Goal: Task Accomplishment & Management: Manage account settings

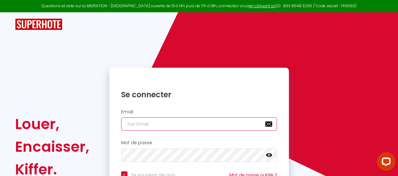
type input "[PERSON_NAME][EMAIL_ADDRESS][DOMAIN_NAME]"
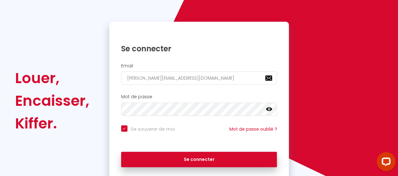
scroll to position [58, 0]
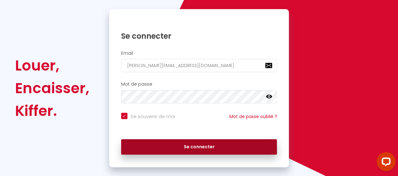
click at [194, 144] on button "Se connecter" at bounding box center [199, 147] width 156 height 16
checkbox input "true"
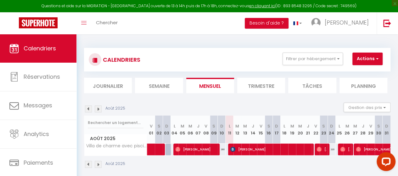
click at [329, 148] on div "220" at bounding box center [331, 149] width 8 height 12
type input "220"
type input "Dim 24 Août 2025"
type input "Lun 25 Août 2025"
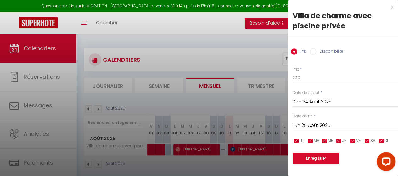
click at [387, 8] on div "x" at bounding box center [340, 7] width 105 height 8
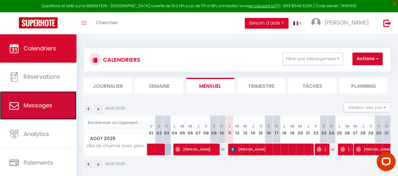
click at [43, 109] on link "Messages" at bounding box center [38, 105] width 76 height 28
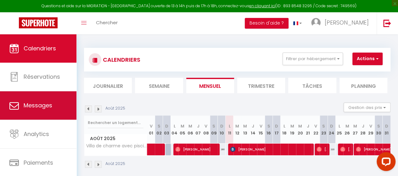
select select "message"
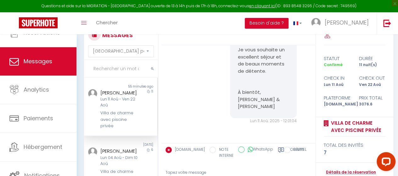
scroll to position [50, 0]
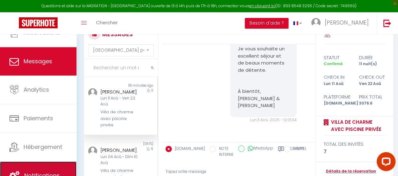
click at [41, 169] on link "Notifications" at bounding box center [38, 175] width 76 height 28
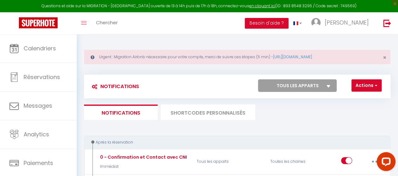
scroll to position [7, 0]
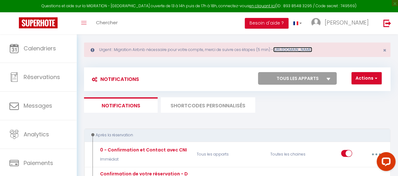
drag, startPoint x: 314, startPoint y: 49, endPoint x: 318, endPoint y: 43, distance: 7.1
drag, startPoint x: 318, startPoint y: 43, endPoint x: 323, endPoint y: 49, distance: 8.3
click at [312, 49] on link "[URL][DOMAIN_NAME]" at bounding box center [292, 49] width 39 height 5
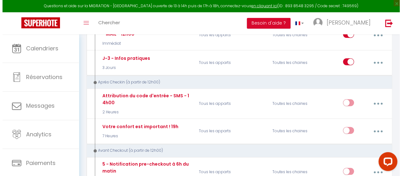
scroll to position [271, 0]
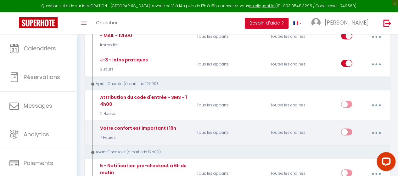
click at [380, 129] on button "button" at bounding box center [376, 133] width 17 height 12
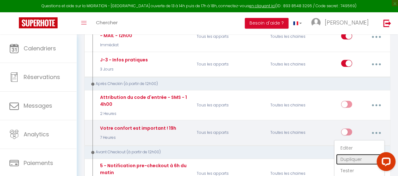
click at [364, 154] on link "Dupliquer" at bounding box center [359, 159] width 47 height 11
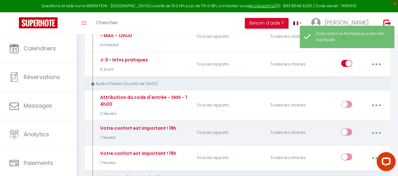
click at [378, 131] on button "button" at bounding box center [376, 133] width 17 height 12
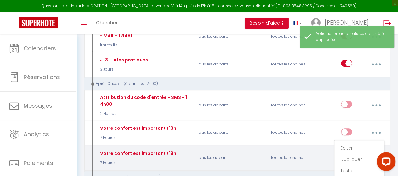
click at [325, 161] on div "Editer Dupliquer Tester Supprimer" at bounding box center [352, 157] width 74 height 18
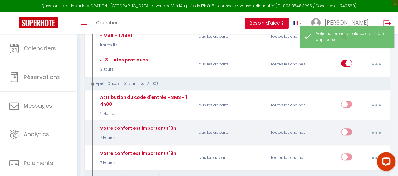
click at [374, 128] on button "button" at bounding box center [376, 133] width 17 height 12
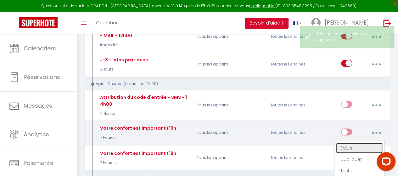
click at [352, 147] on link "Editer" at bounding box center [359, 147] width 47 height 11
type input "Votre confort est important ! 19h"
select select "3"
select select "sms"
select select "7 Heures"
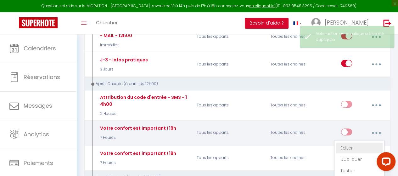
select select "if_booking_is_paid"
checkbox input "true"
checkbox input "false"
radio input "true"
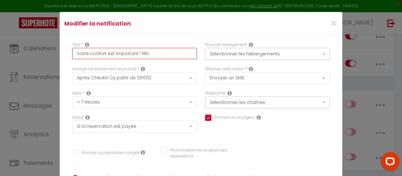
drag, startPoint x: 156, startPoint y: 53, endPoint x: 36, endPoint y: 53, distance: 120.4
click at [36, 53] on div "Modifier la notification × Titre * Votre confort est important ! 19h Pour cet h…" at bounding box center [201, 88] width 402 height 176
type input "2"
checkbox input "true"
checkbox input "false"
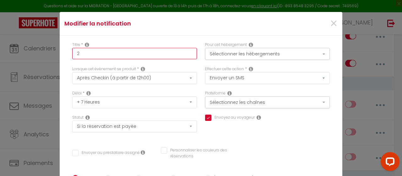
checkbox input "false"
type input "2d"
checkbox input "true"
checkbox input "false"
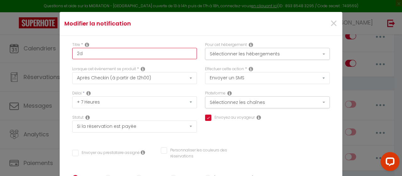
type input "2di"
checkbox input "true"
checkbox input "false"
type input "2dit"
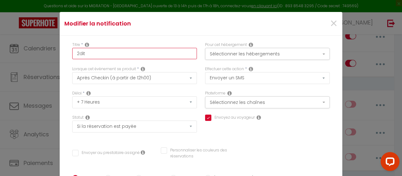
checkbox input "true"
checkbox input "false"
type input "2dite"
checkbox input "true"
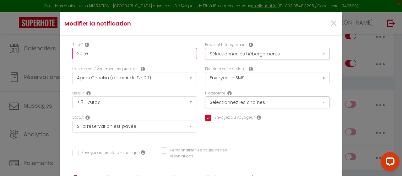
checkbox input "false"
type input "2diter"
checkbox input "true"
checkbox input "false"
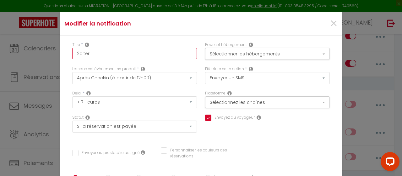
checkbox input "false"
type input "2dite"
checkbox input "true"
checkbox input "false"
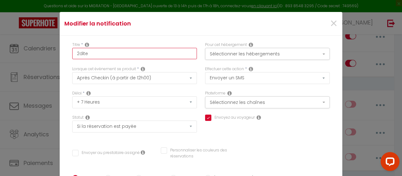
type input "2dit"
checkbox input "true"
checkbox input "false"
type input "2di"
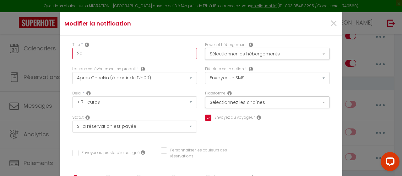
checkbox input "true"
checkbox input "false"
type input "2d"
checkbox input "true"
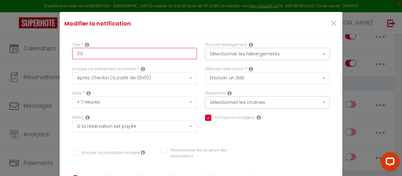
checkbox input "false"
type input "2"
checkbox input "true"
checkbox input "false"
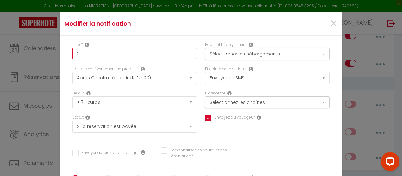
checkbox input "false"
checkbox input "true"
checkbox input "false"
type input "e"
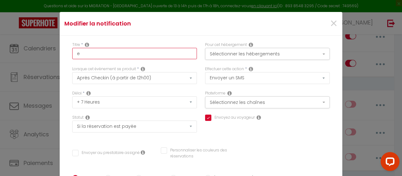
checkbox input "true"
checkbox input "false"
type input "eD"
checkbox input "true"
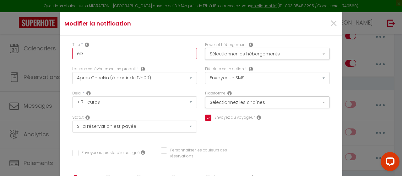
checkbox input "false"
type input "eDI"
checkbox input "true"
checkbox input "false"
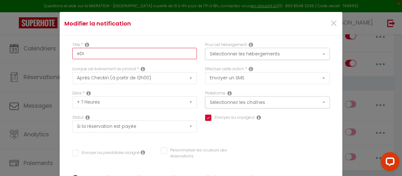
checkbox input "false"
type input "eDIT"
checkbox input "true"
checkbox input "false"
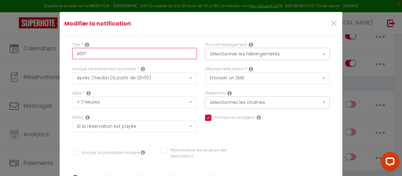
type input "eDI"
checkbox input "true"
checkbox input "false"
type input "eD"
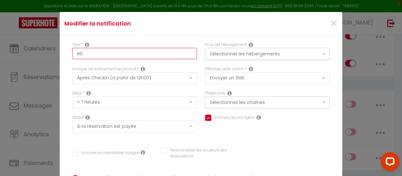
checkbox input "true"
checkbox input "false"
type input "e"
checkbox input "true"
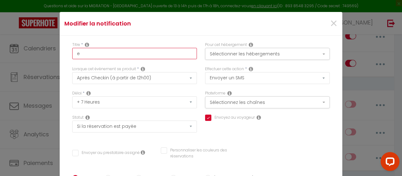
checkbox input "false"
checkbox input "true"
checkbox input "false"
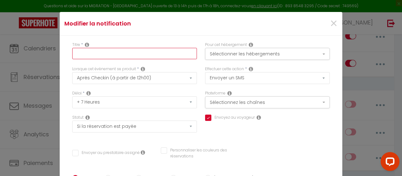
type input "p"
checkbox input "true"
checkbox input "false"
type input "pI"
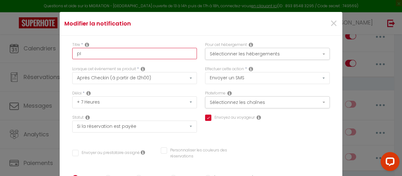
checkbox input "true"
checkbox input "false"
type input "pIS"
checkbox input "true"
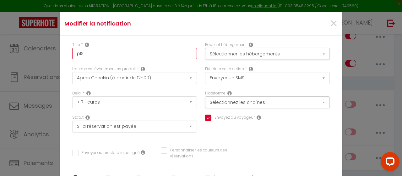
checkbox input "false"
type input "pI"
checkbox input "true"
checkbox input "false"
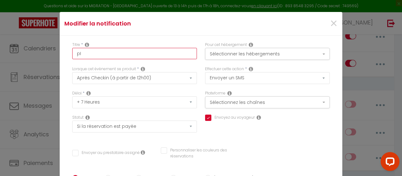
checkbox input "false"
type input "p"
checkbox input "true"
checkbox input "false"
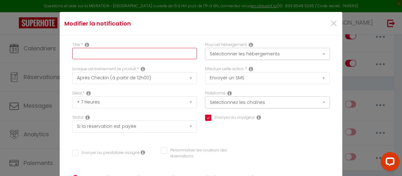
checkbox input "true"
checkbox input "false"
type input "R"
checkbox input "true"
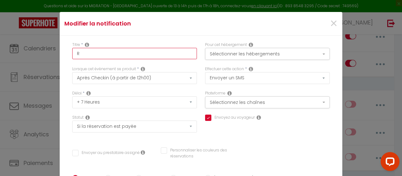
checkbox input "false"
checkbox input "true"
checkbox input "false"
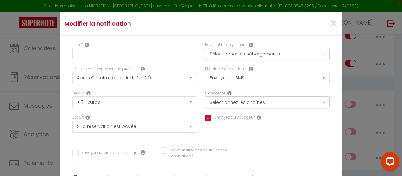
click at [86, 92] on icon at bounding box center [88, 93] width 4 height 5
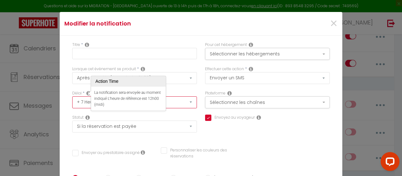
click at [87, 103] on select "Immédiat + 10 Minutes + 1 Heure + 2 Heures + 3 Heures + 4 Heures + 5 Heures + 6…" at bounding box center [134, 102] width 125 height 12
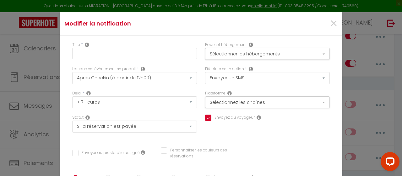
click at [117, 113] on div "Délai * Immédiat + 10 Minutes + 1 Heure + 2 Heures + 3 Heures + 4 Heures + 5 He…" at bounding box center [134, 102] width 133 height 24
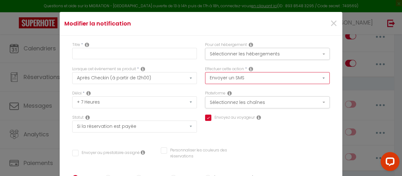
click at [276, 80] on select "Envoyer un email Envoyer un SMS Envoyer une notification push" at bounding box center [267, 78] width 125 height 12
select select "email"
click at [205, 72] on select "Envoyer un email Envoyer un SMS Envoyer une notification push" at bounding box center [267, 78] width 125 height 12
checkbox input "true"
checkbox input "false"
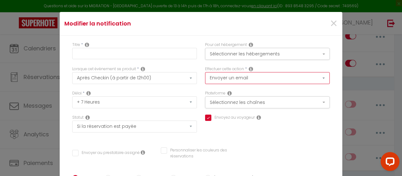
checkbox input "false"
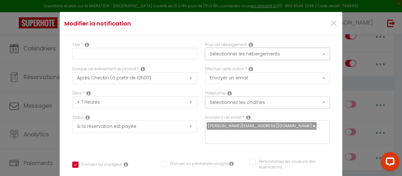
click at [247, 56] on button "Sélectionner les hébergements" at bounding box center [267, 54] width 125 height 12
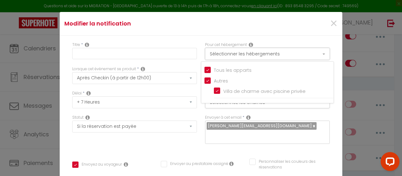
click at [247, 56] on button "Sélectionner les hébergements" at bounding box center [267, 54] width 125 height 12
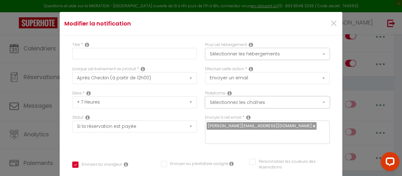
click at [259, 97] on button "Sélectionnez les chaînes" at bounding box center [267, 102] width 125 height 12
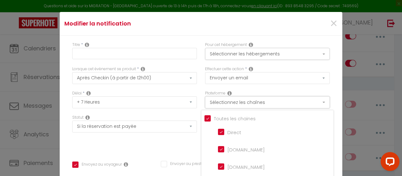
click at [259, 97] on button "Sélectionnez les chaînes" at bounding box center [267, 102] width 125 height 12
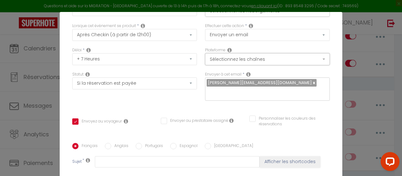
scroll to position [45, 0]
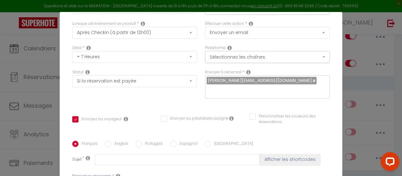
click at [247, 73] on icon at bounding box center [249, 71] width 4 height 5
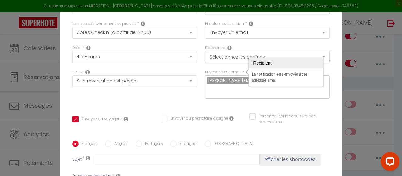
click at [247, 93] on input "text" at bounding box center [266, 90] width 119 height 8
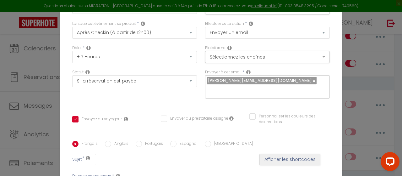
click at [160, 99] on div "Statut Aucun Si la réservation est payée Si réservation non payée Si la caution…" at bounding box center [134, 87] width 133 height 36
click at [312, 80] on link at bounding box center [313, 80] width 3 height 6
checkbox input "true"
checkbox input "false"
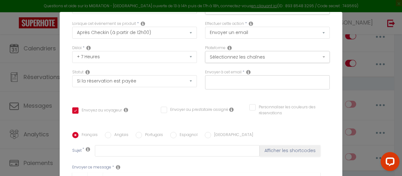
click at [265, 80] on input "text" at bounding box center [266, 81] width 119 height 8
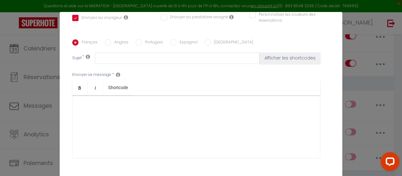
type input "[EMAIL_ADDRESS][DOMAIN_NAME]"
checkbox input "true"
checkbox input "false"
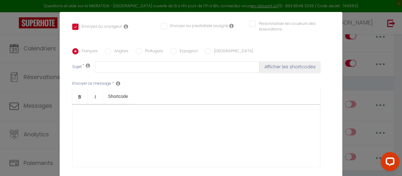
click at [215, 129] on div at bounding box center [196, 135] width 248 height 63
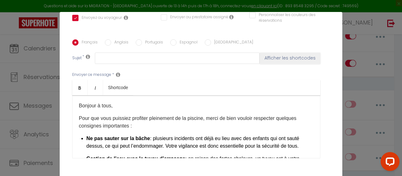
click at [109, 107] on p "Bonjour à tous," at bounding box center [196, 106] width 235 height 8
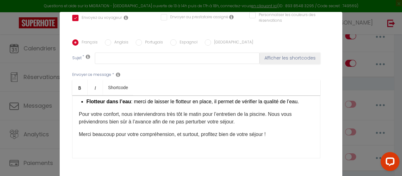
scroll to position [85, 0]
click at [79, 120] on p "Pour votre confort, nous interviendrons très tôt le matin pour l’entretien de l…" at bounding box center [196, 117] width 235 height 15
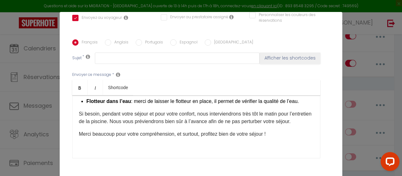
click at [280, 138] on p "Merci beaucoup pour votre compréhension, et surtout, profitez bien de votre séj…" at bounding box center [196, 134] width 235 height 8
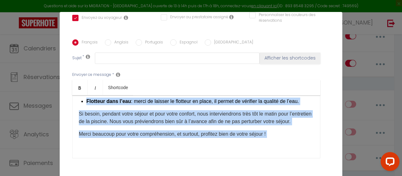
copy div "Bonjour, Pour que vous puissiez profiter pleinement de la piscine, merci de bie…"
click at [153, 125] on p "Si besoin, pendant votre séjour et pour votre confort, nous interviendrons très…" at bounding box center [196, 117] width 235 height 15
click at [151, 125] on p "Si besoin, pendant votre séjour et pour votre confort, nous interviendrons très…" at bounding box center [196, 117] width 235 height 15
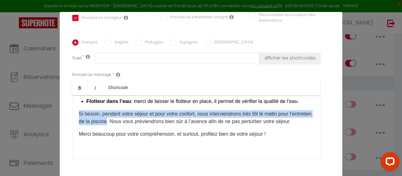
drag, startPoint x: 130, startPoint y: 128, endPoint x: 61, endPoint y: 123, distance: 70.0
click at [61, 123] on div "Titre * Pour cet hébergement Sélectionner les hébergements Tous les apparts Aut…" at bounding box center [201, 39] width 283 height 301
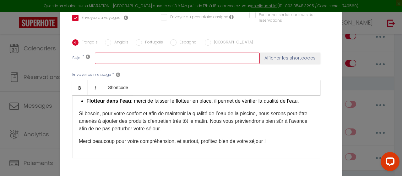
click at [141, 56] on input "text" at bounding box center [177, 58] width 165 height 11
paste input "Important – Consignes d’utilisation de la piscine"
type input "Important – Consignes d’utilisation de la piscine"
checkbox input "true"
checkbox input "false"
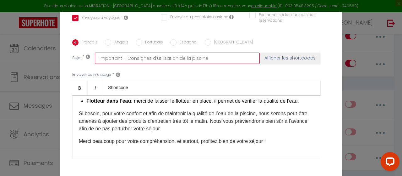
checkbox input "false"
type input "Important – Consignes d’utilisation de la piscine"
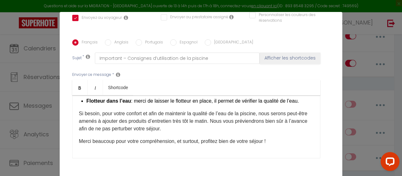
scroll to position [0, 0]
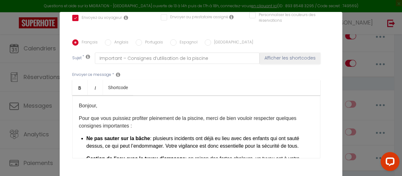
click at [93, 106] on p "Bonjour," at bounding box center [196, 106] width 235 height 8
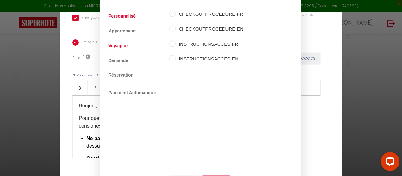
click at [117, 46] on link "Voyageur" at bounding box center [118, 45] width 26 height 11
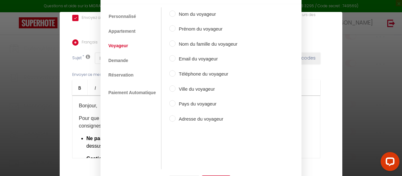
click at [186, 30] on label "Prénom du voyageur" at bounding box center [207, 29] width 62 height 8
click at [176, 30] on input "Prénom du voyageur" at bounding box center [172, 28] width 6 height 6
radio input "true"
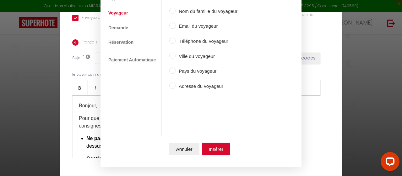
scroll to position [35, 0]
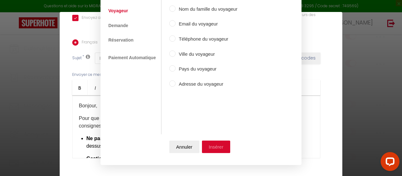
click at [213, 144] on button "Insérer" at bounding box center [216, 146] width 29 height 13
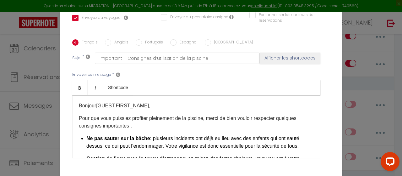
click at [95, 106] on p "Bonjour [GUEST:FIRST_NAME] ​ ," at bounding box center [196, 106] width 235 height 8
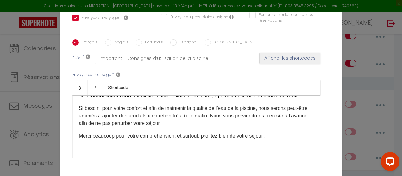
scroll to position [100, 0]
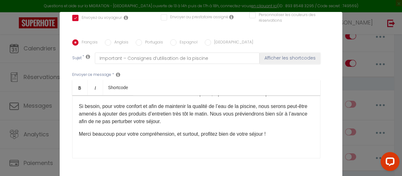
click at [279, 135] on p "Merci beaucoup pour votre compréhension, et surtout, profitez bien de votre séj…" at bounding box center [196, 134] width 235 height 8
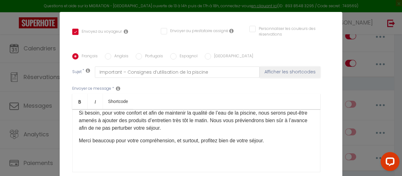
scroll to position [140, 0]
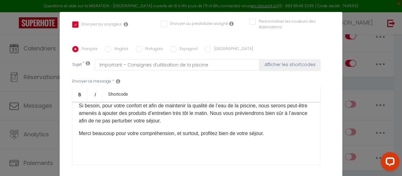
click at [215, 135] on div "Bonjour [GUEST:FIRST_NAME] ​ , Pour que vous puissiez profiter pleinement de la…" at bounding box center [196, 133] width 248 height 63
click at [285, 146] on div "Bonjour [GUEST:FIRST_NAME] ​ , Pour que vous puissiez profiter pleinement de la…" at bounding box center [196, 133] width 248 height 63
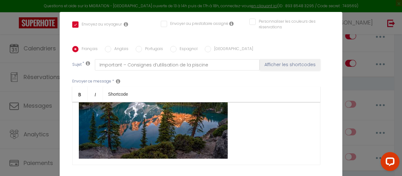
click at [264, 144] on p "​ ​" at bounding box center [196, 109] width 235 height 98
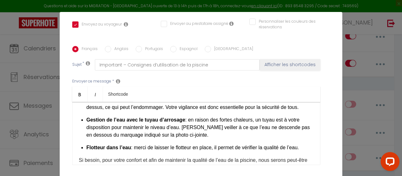
scroll to position [49, 0]
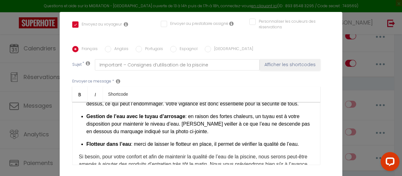
click at [220, 131] on p "Gestion de l’eau avec le tuyau d’arrosage : en raison des fortes chaleurs, un t…" at bounding box center [200, 124] width 228 height 23
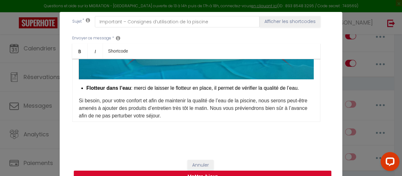
scroll to position [165, 0]
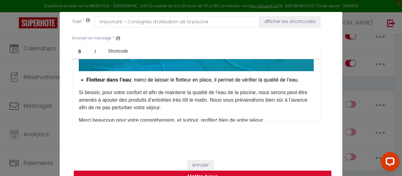
click at [131, 82] on p "Flotteur dans l’eau : merci de laisser le flotteur en place, il permet de vérif…" at bounding box center [200, 80] width 228 height 8
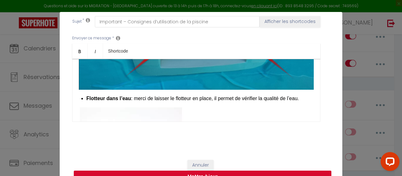
scroll to position [152, 0]
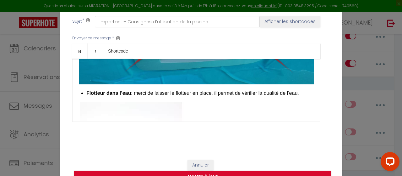
click at [193, 89] on p "Flotteur dans l’eau : merci de laisser le flotteur en place, il permet de vérif…" at bounding box center [200, 93] width 228 height 8
